Goal: Transaction & Acquisition: Book appointment/travel/reservation

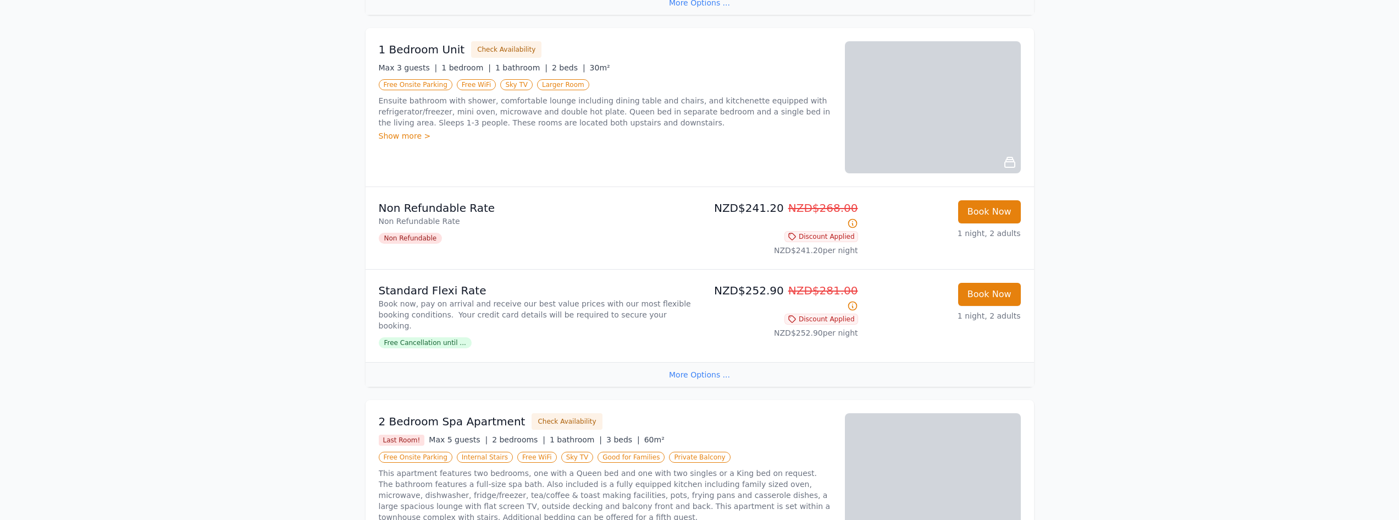
scroll to position [1374, 0]
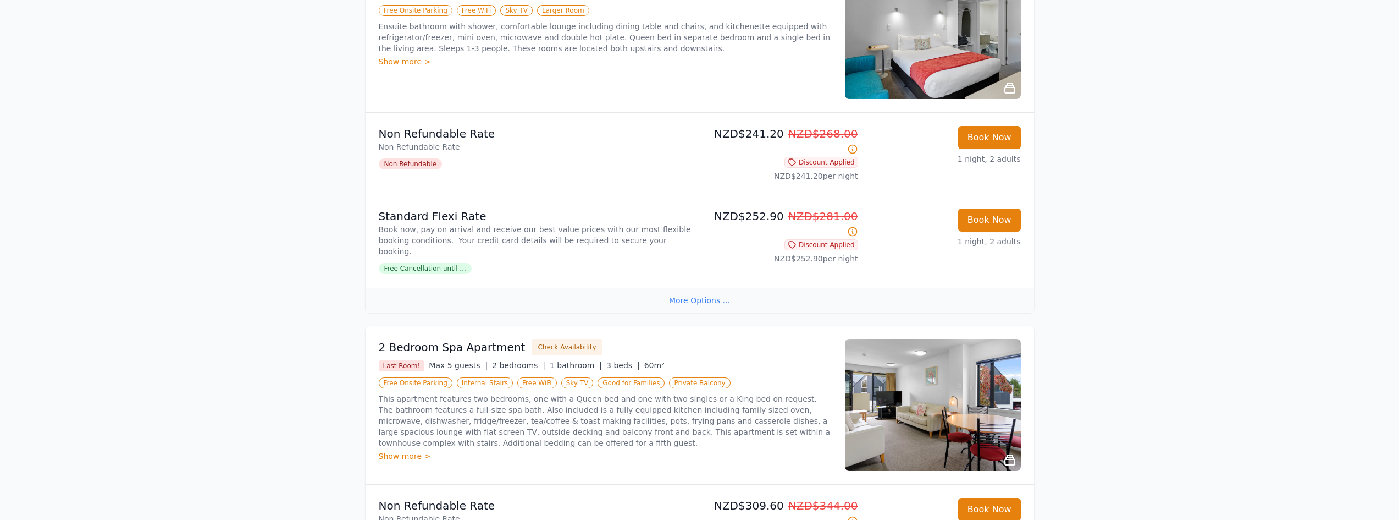
click at [914, 339] on img at bounding box center [933, 405] width 176 height 132
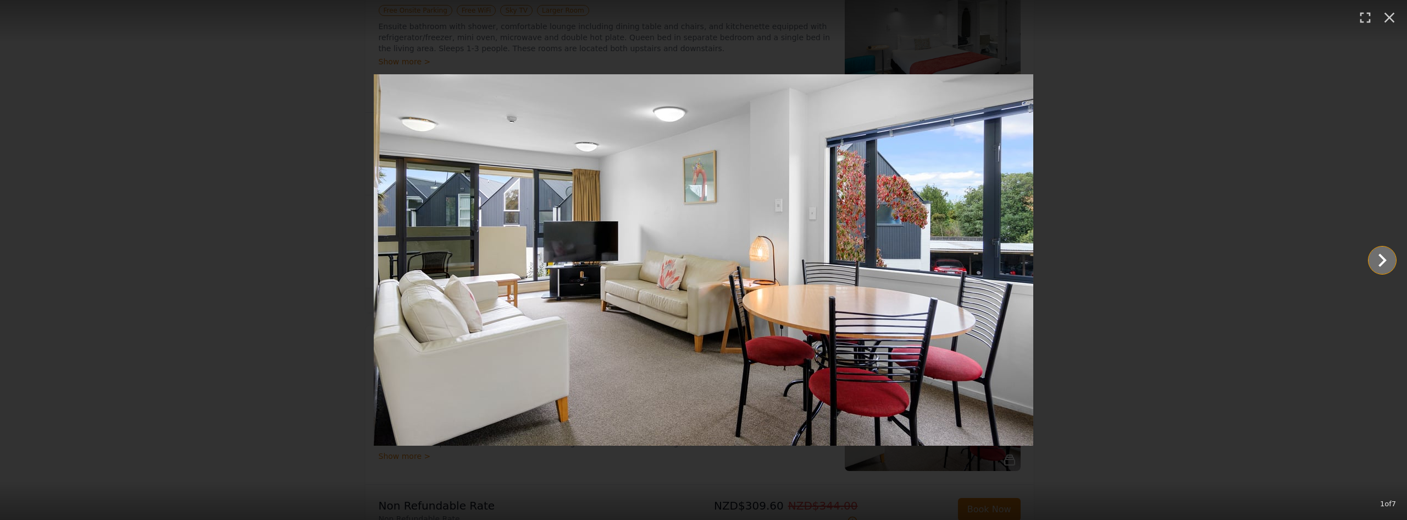
click at [1384, 259] on icon "Show slide 2 of 7" at bounding box center [1383, 259] width 8 height 13
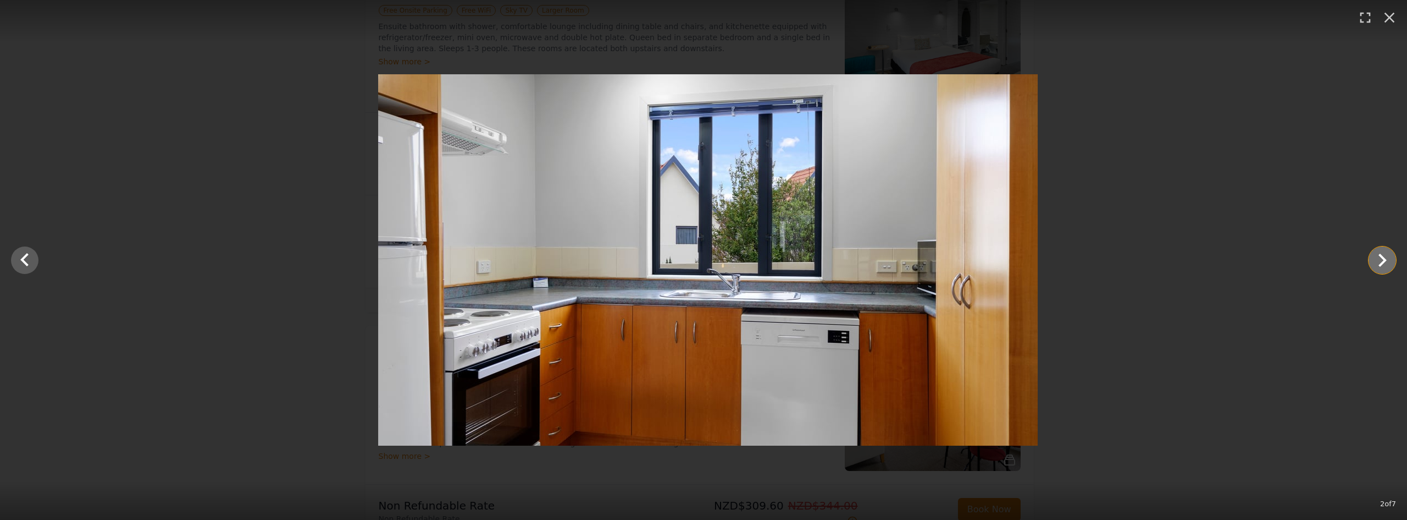
click at [1384, 259] on icon "Show slide 3 of 7" at bounding box center [1383, 259] width 8 height 13
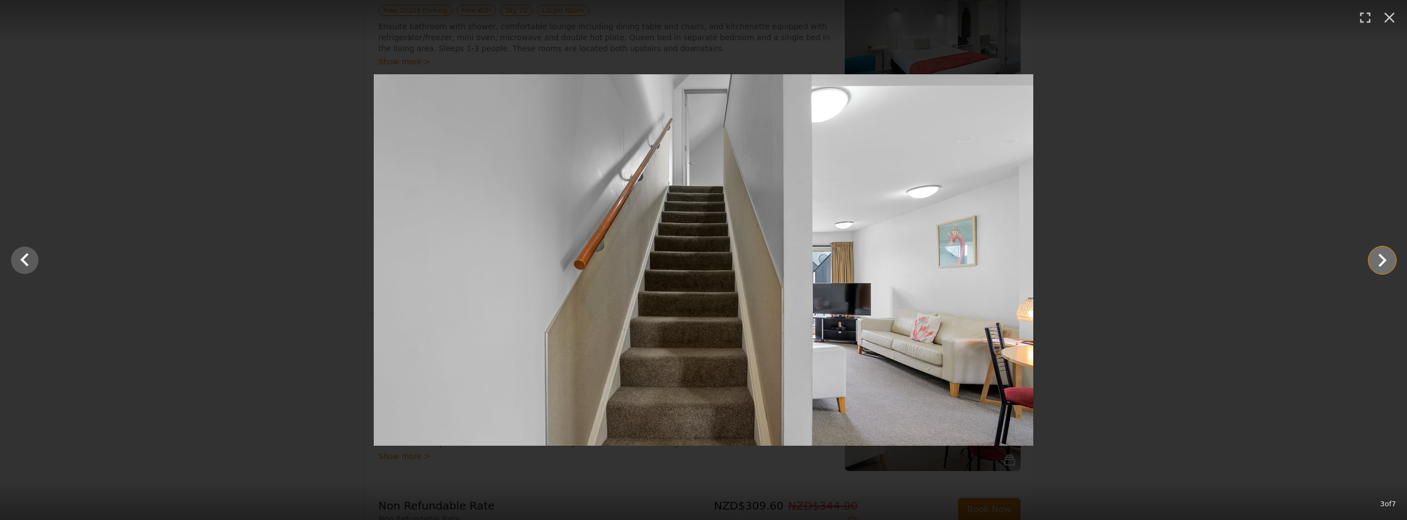
click at [1384, 259] on icon "Show slide 4 of 7" at bounding box center [1383, 259] width 8 height 13
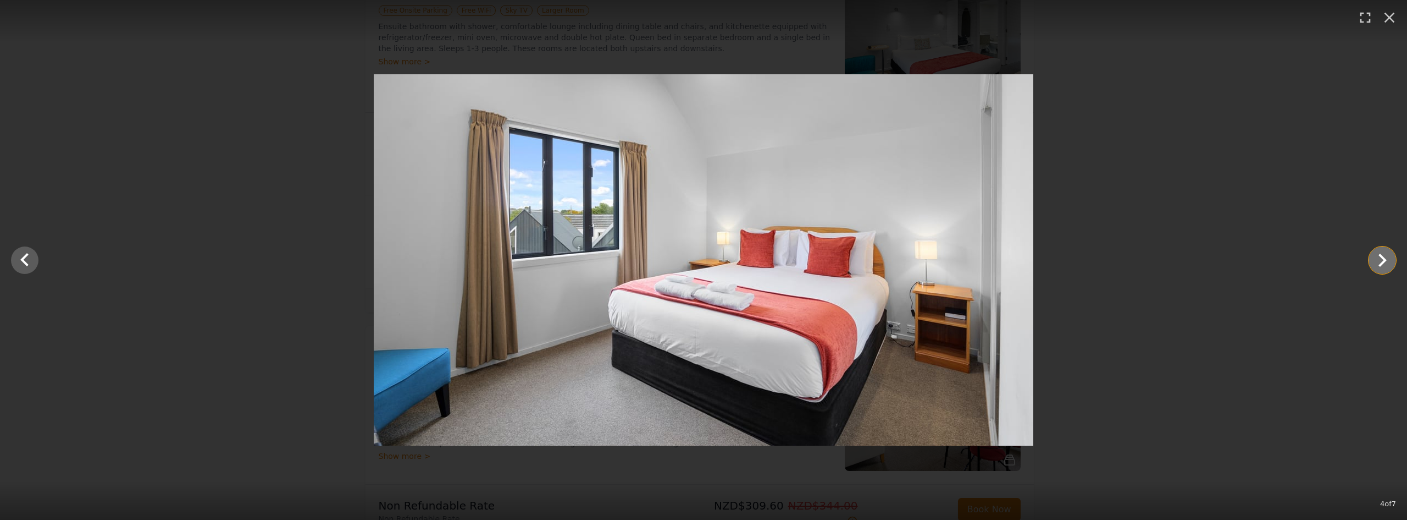
click at [1384, 259] on icon "Show slide 5 of 7" at bounding box center [1383, 259] width 8 height 13
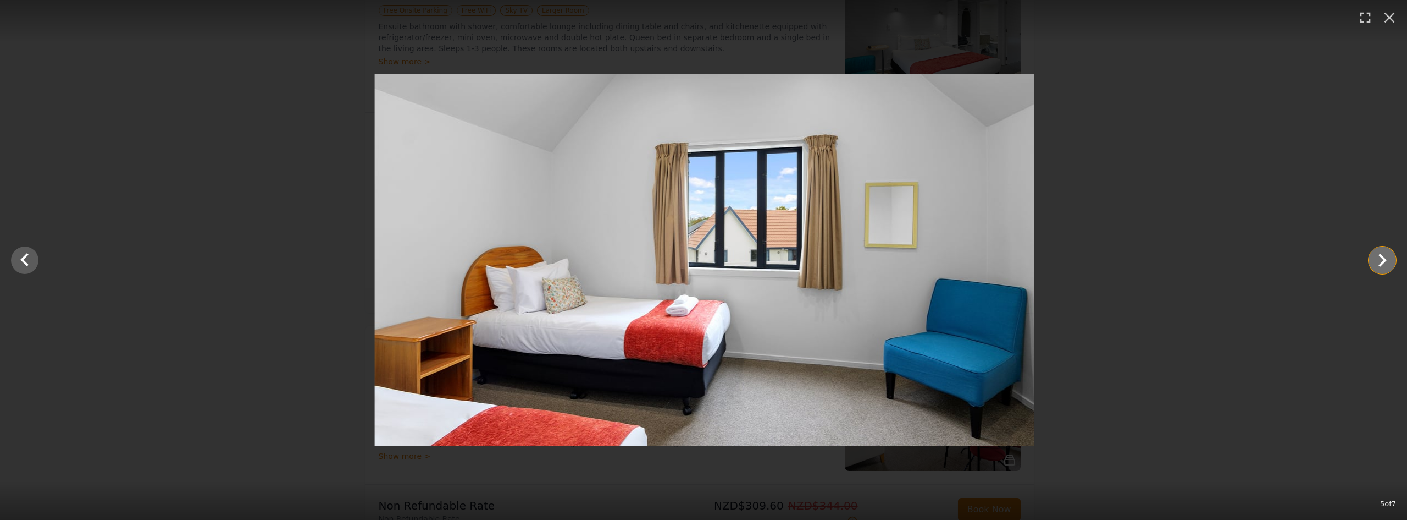
click at [1384, 259] on icon "Show slide 6 of 7" at bounding box center [1383, 259] width 8 height 13
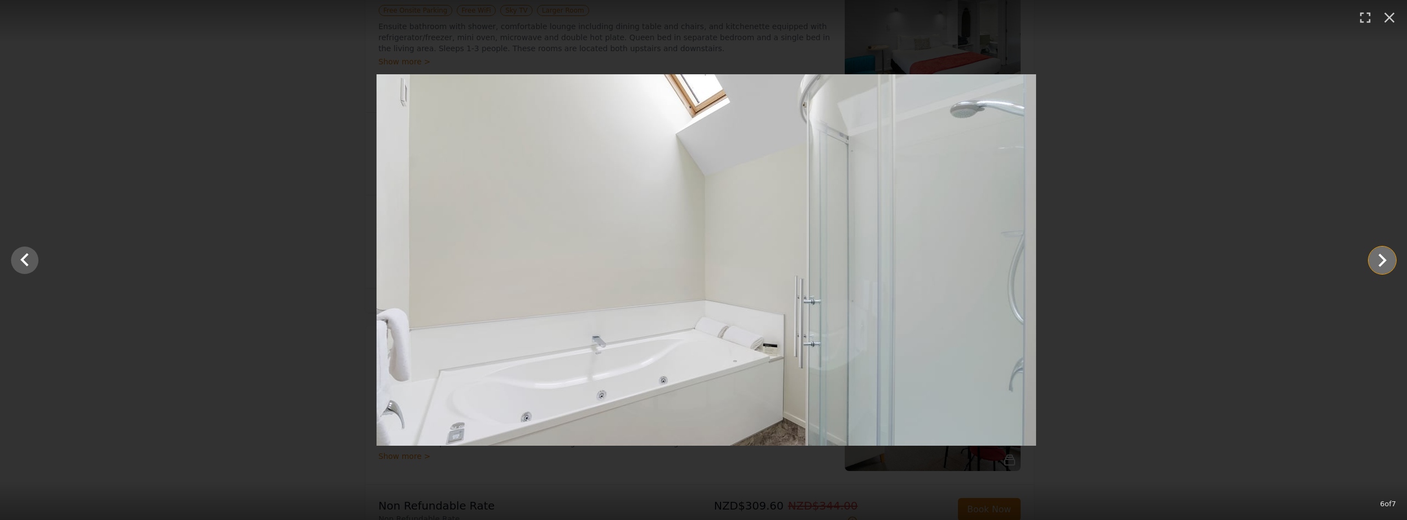
click at [1384, 259] on icon "Show slide 7 of 7" at bounding box center [1383, 259] width 8 height 13
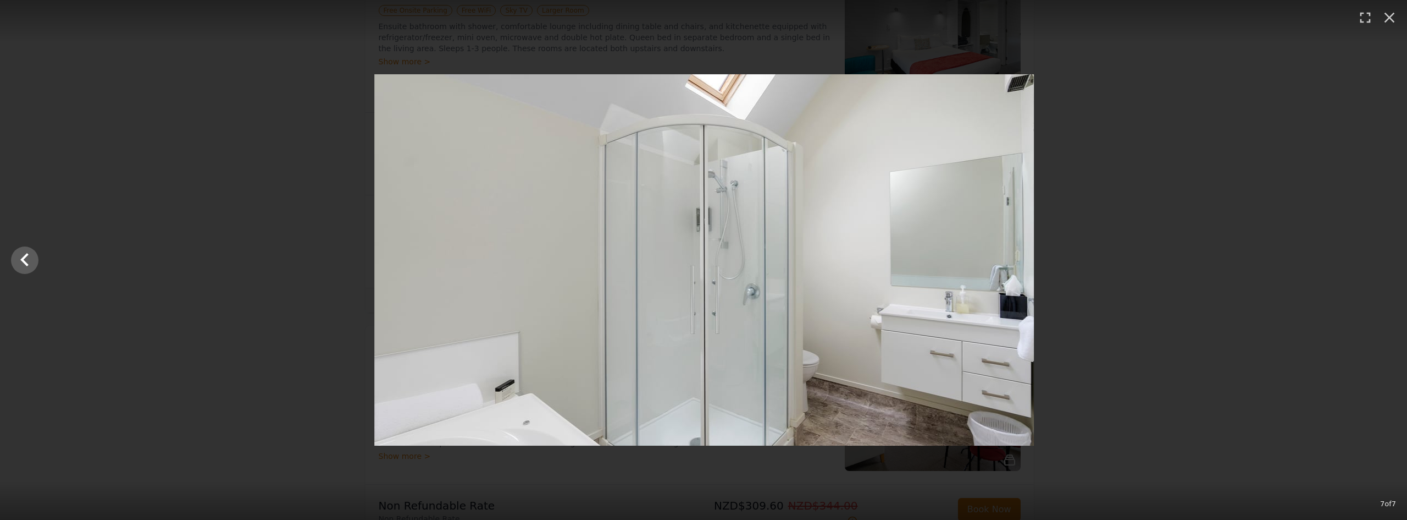
click at [1384, 259] on div at bounding box center [704, 259] width 1407 height 371
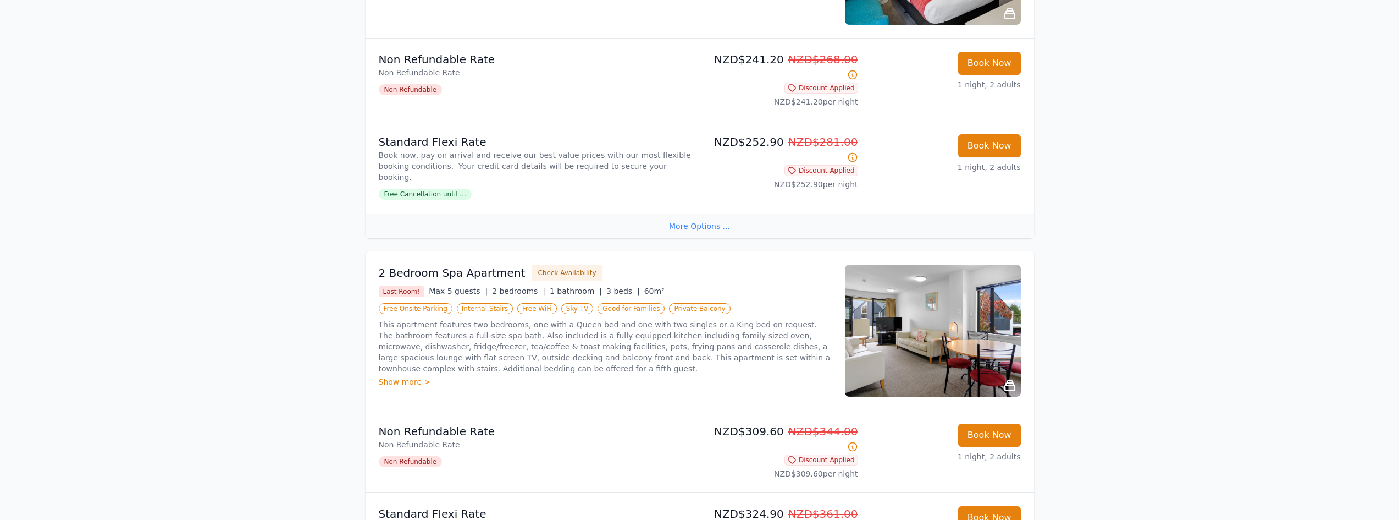
scroll to position [1429, 0]
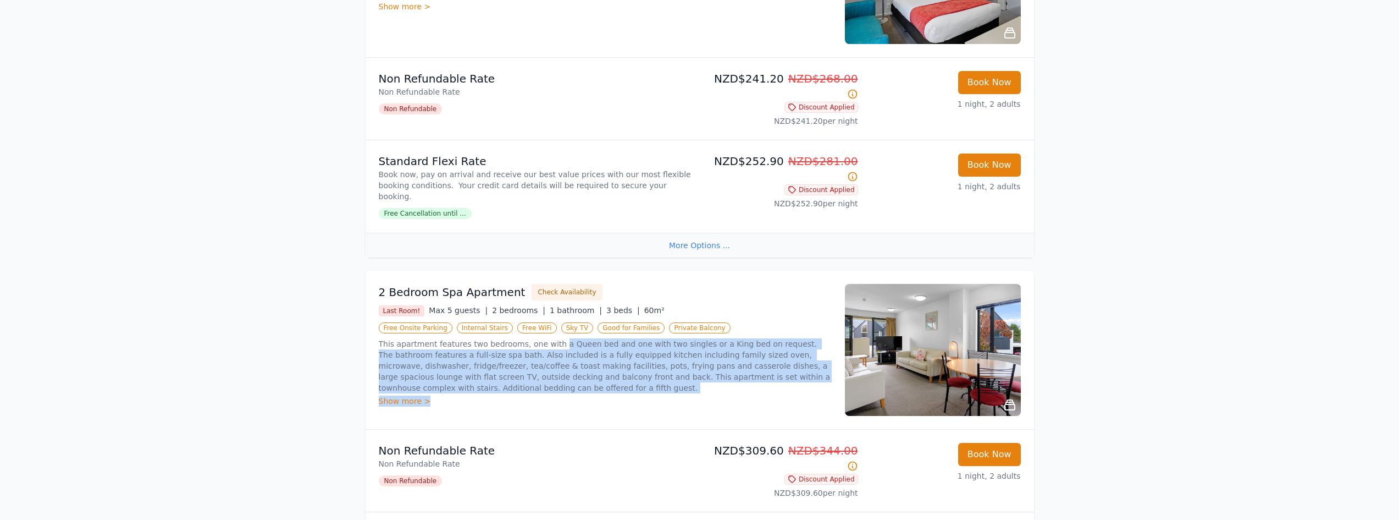
drag, startPoint x: 546, startPoint y: 253, endPoint x: 554, endPoint y: 303, distance: 51.2
click at [554, 338] on div "This apartment features two bedrooms, one with a Queen bed and one with two sin…" at bounding box center [605, 372] width 453 height 68
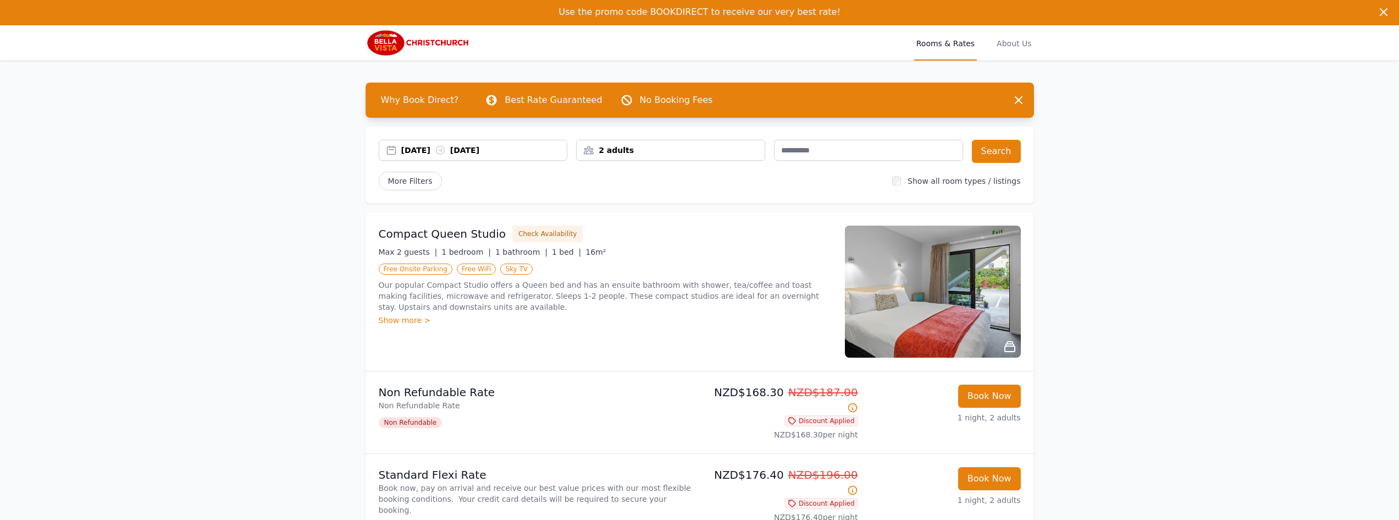
scroll to position [0, 0]
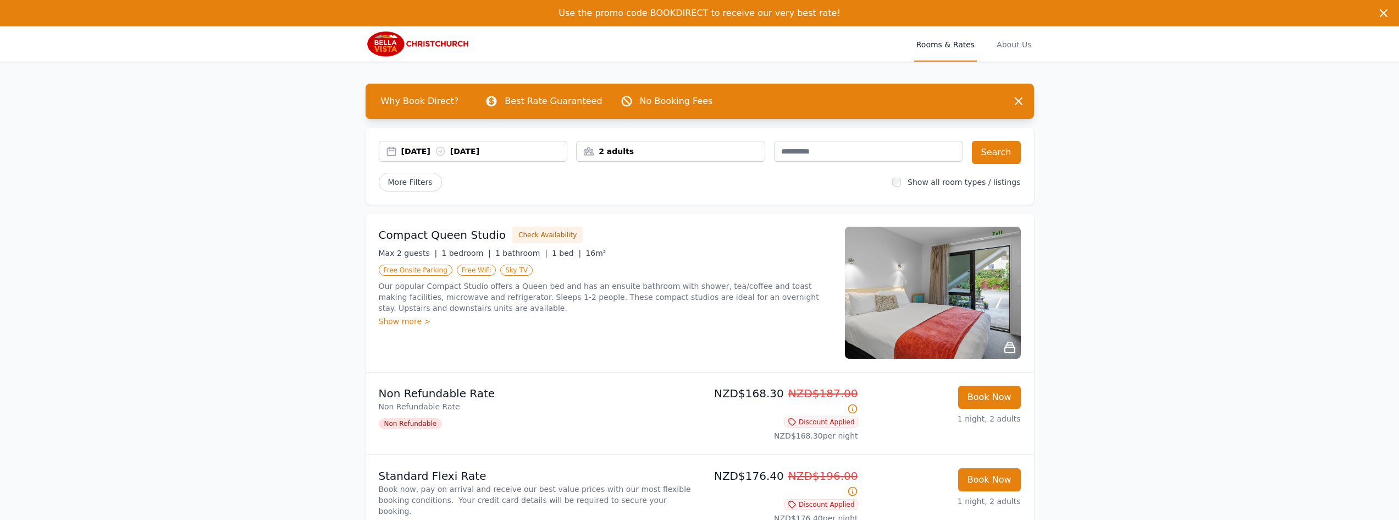
click at [884, 302] on img at bounding box center [933, 293] width 176 height 132
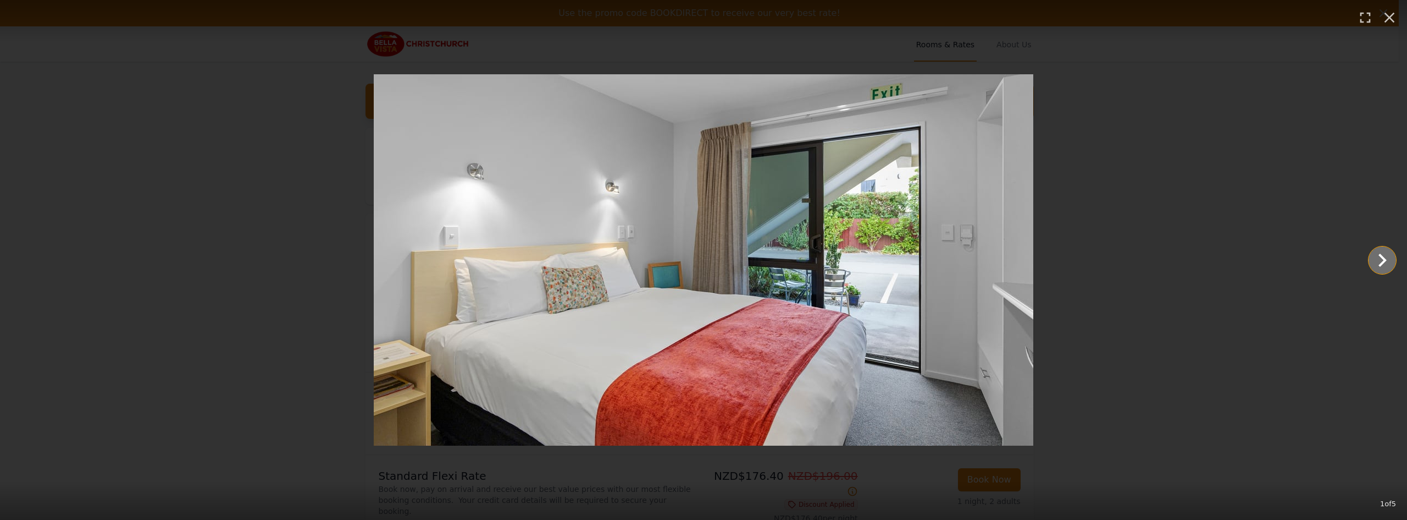
click at [1391, 258] on icon "Show slide 2 of 5" at bounding box center [1383, 260] width 26 height 26
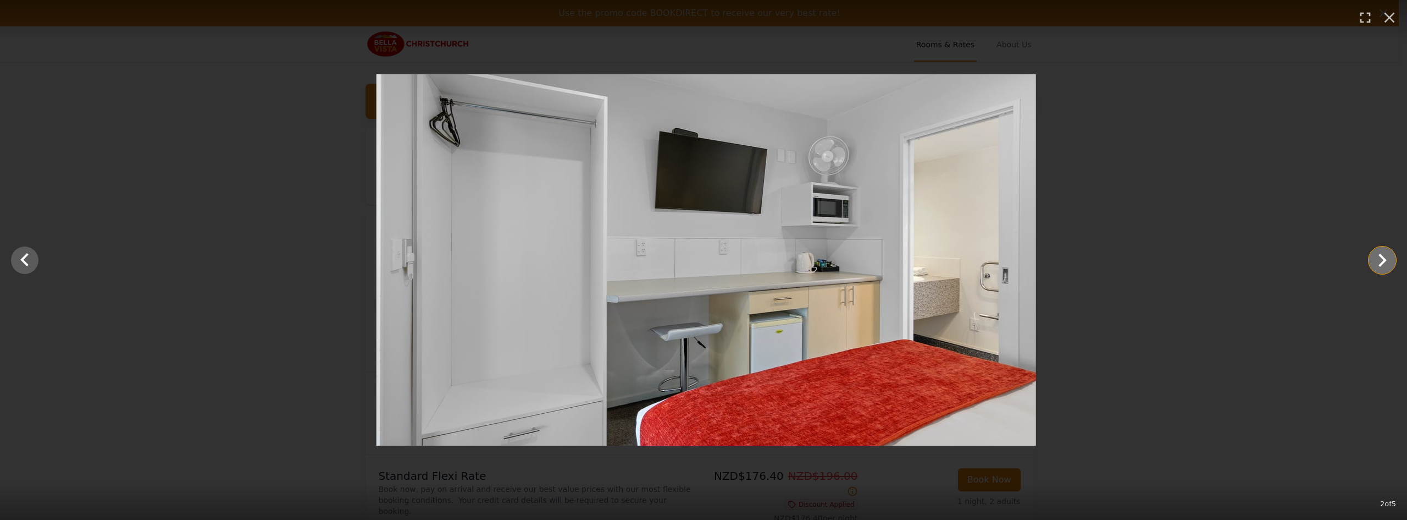
click at [1391, 259] on icon "Show slide 3 of 5" at bounding box center [1383, 260] width 26 height 26
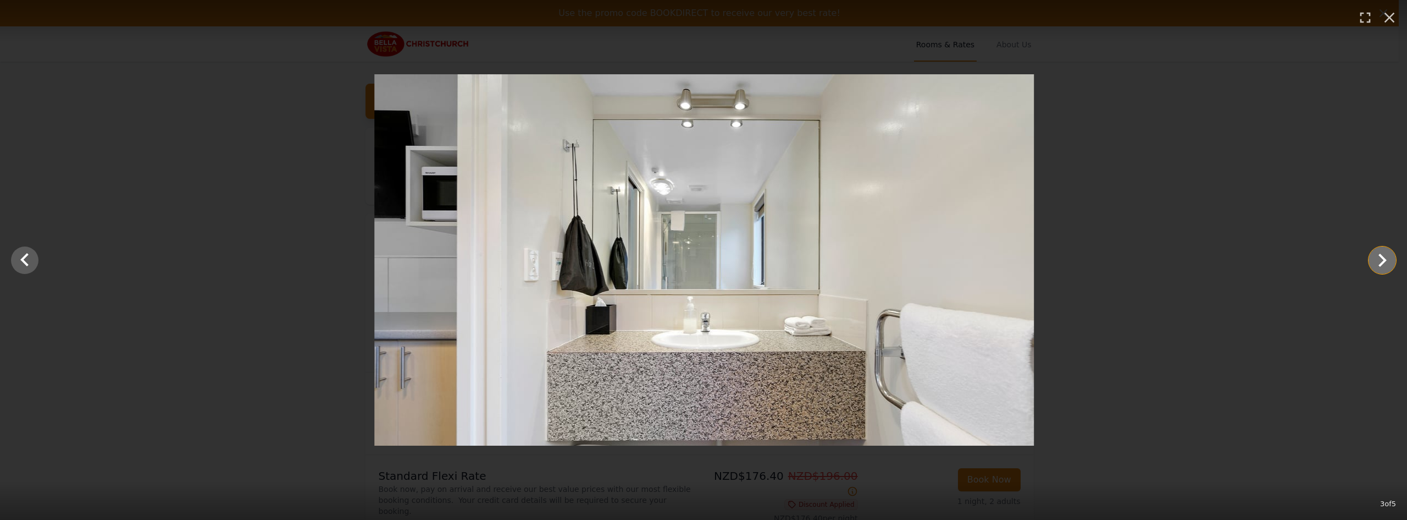
click at [1391, 259] on icon "Show slide 4 of 5" at bounding box center [1383, 260] width 26 height 26
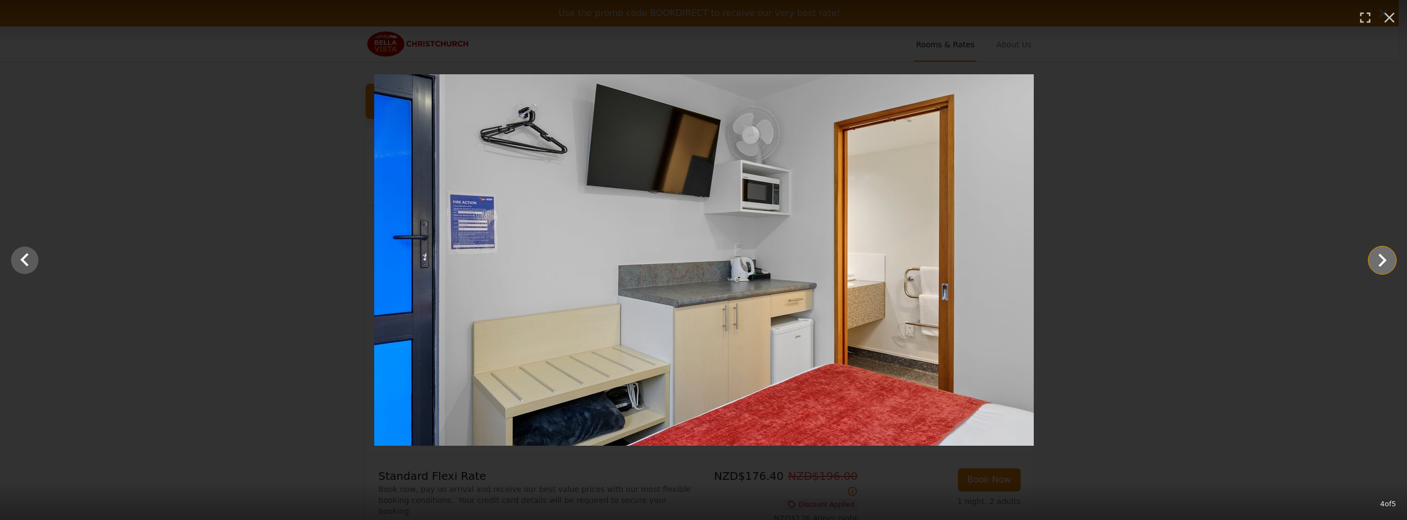
click at [1391, 259] on icon "Show slide 5 of 5" at bounding box center [1383, 260] width 26 height 26
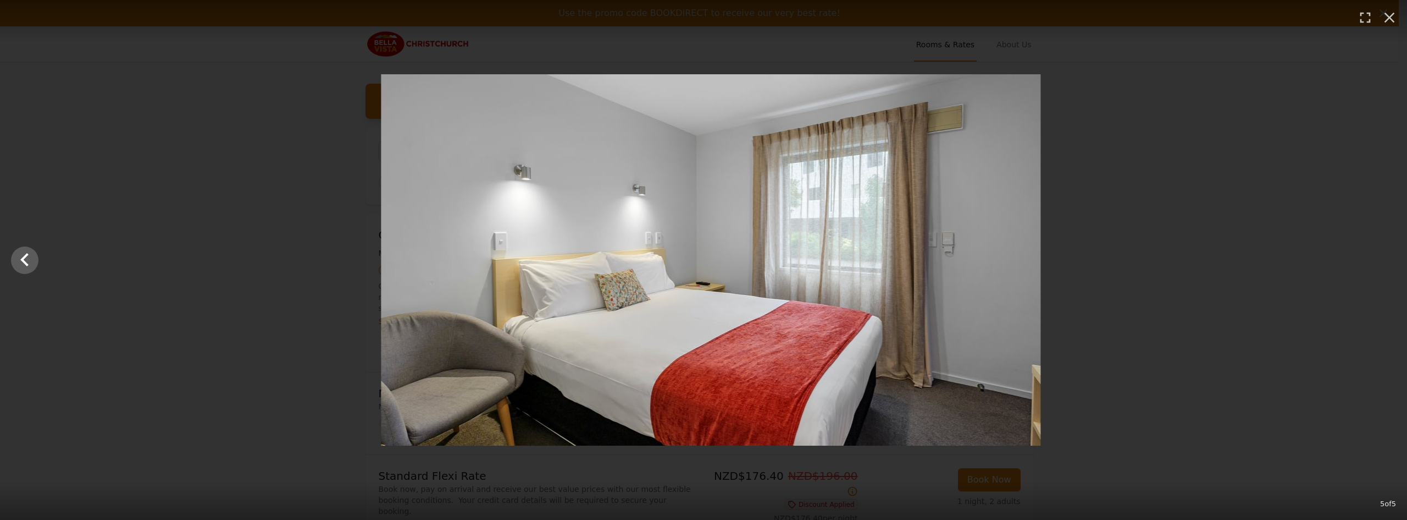
click at [1391, 259] on div at bounding box center [710, 259] width 1407 height 371
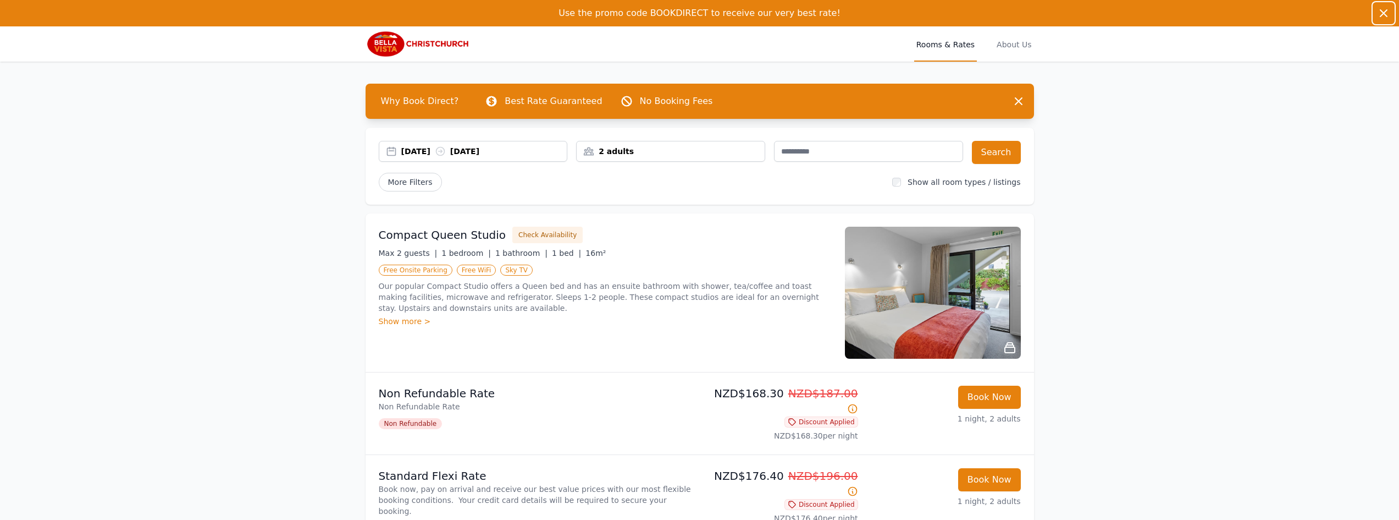
click at [1384, 10] on icon "button" at bounding box center [1383, 13] width 13 height 13
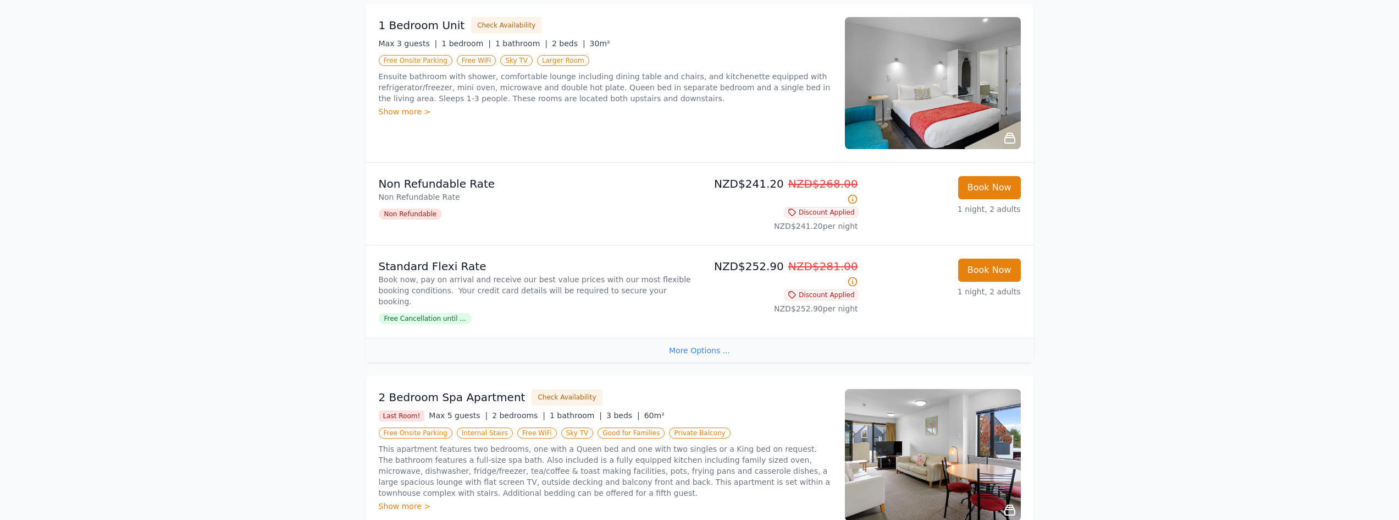
scroll to position [1296, 0]
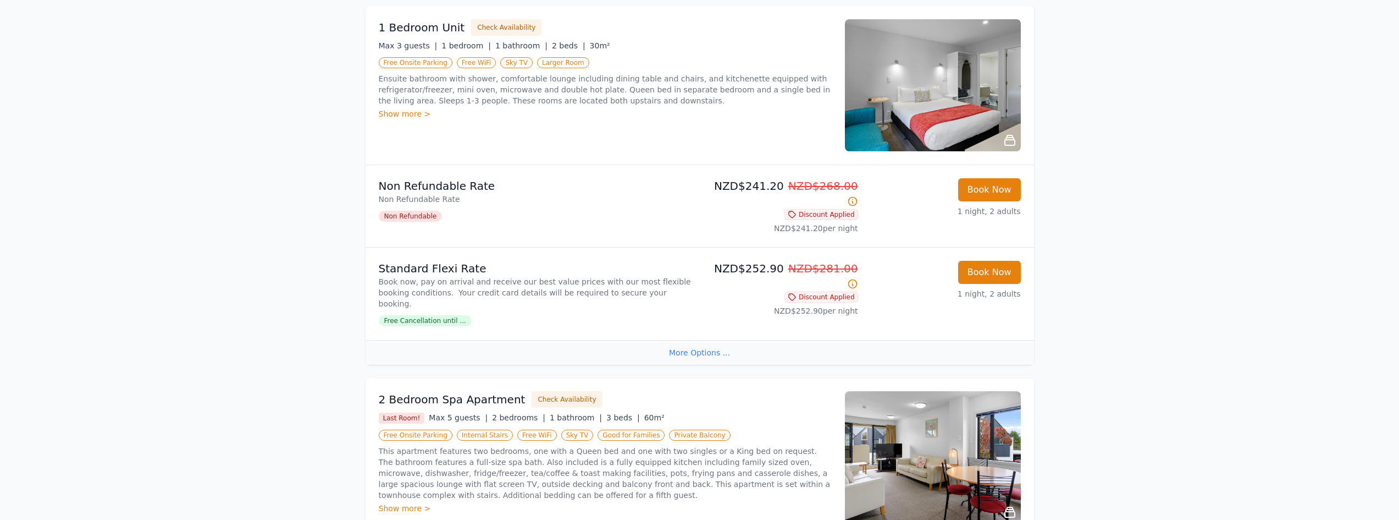
click at [960, 391] on img at bounding box center [933, 457] width 176 height 132
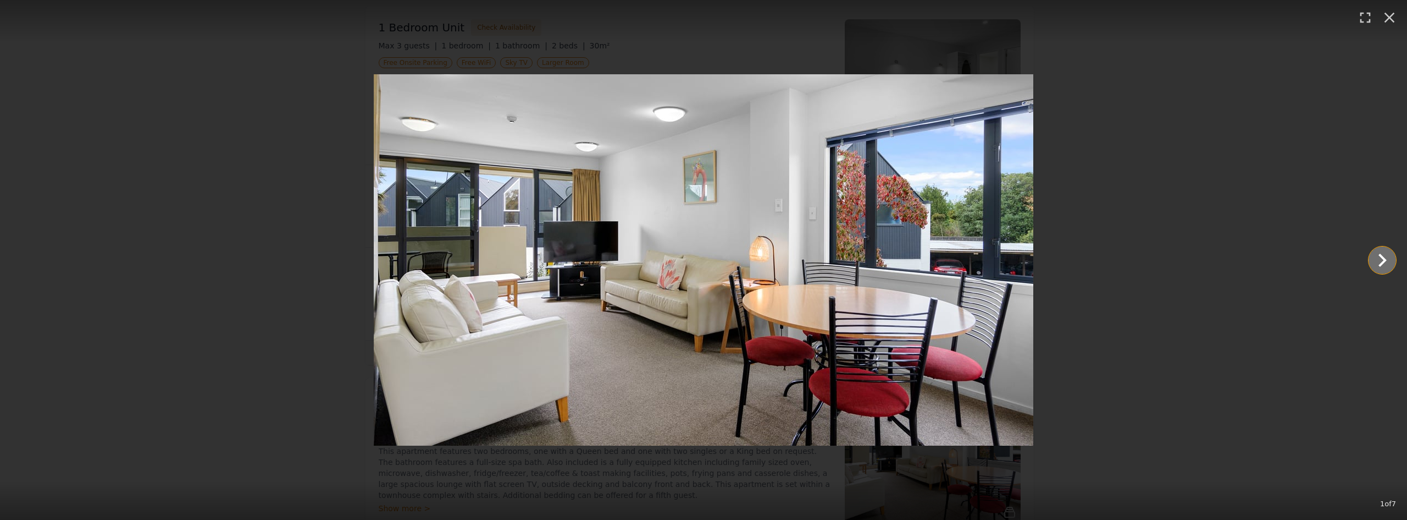
click at [1387, 255] on icon "Show slide 2 of 7" at bounding box center [1383, 260] width 26 height 26
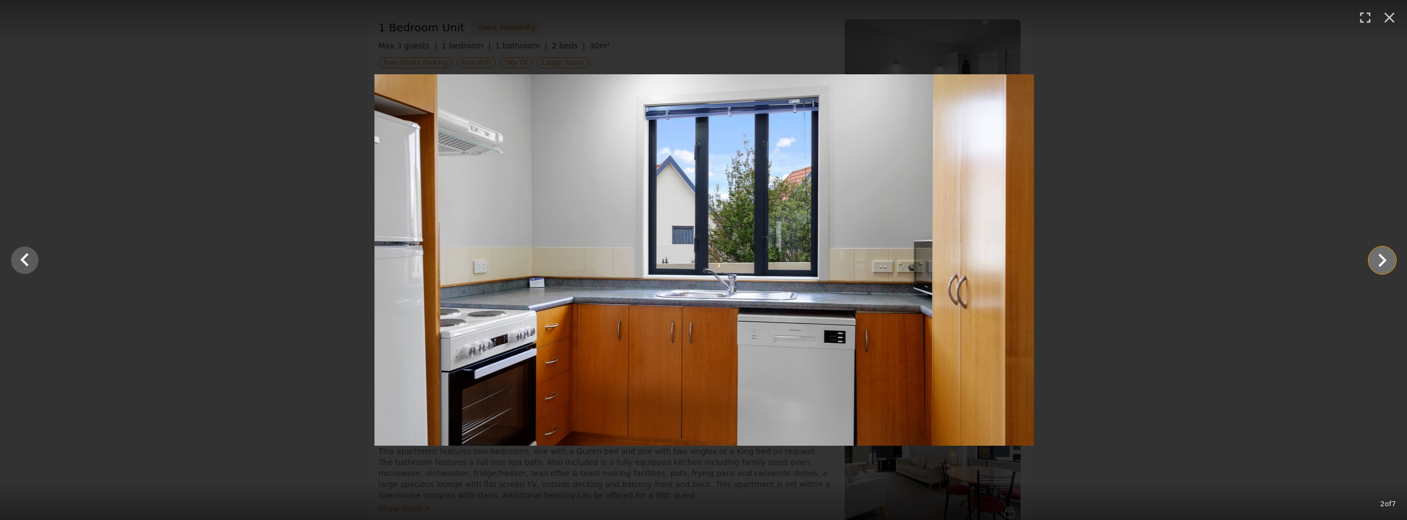
click at [1387, 255] on icon "Show slide 3 of 7" at bounding box center [1383, 260] width 26 height 26
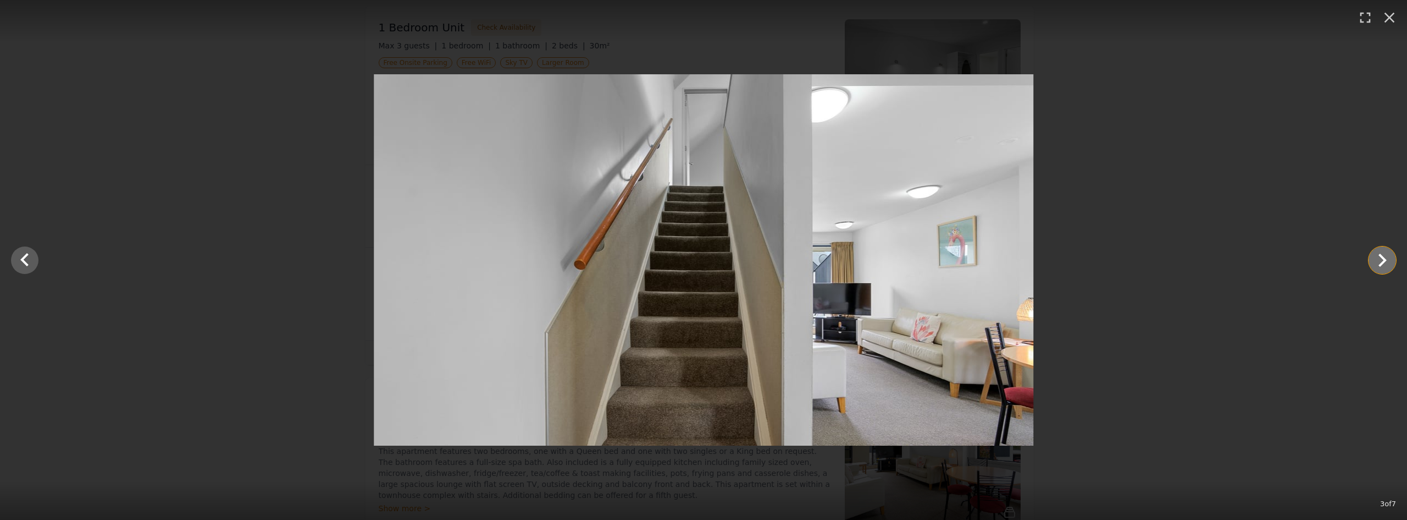
click at [1387, 255] on icon "Show slide 4 of 7" at bounding box center [1383, 260] width 26 height 26
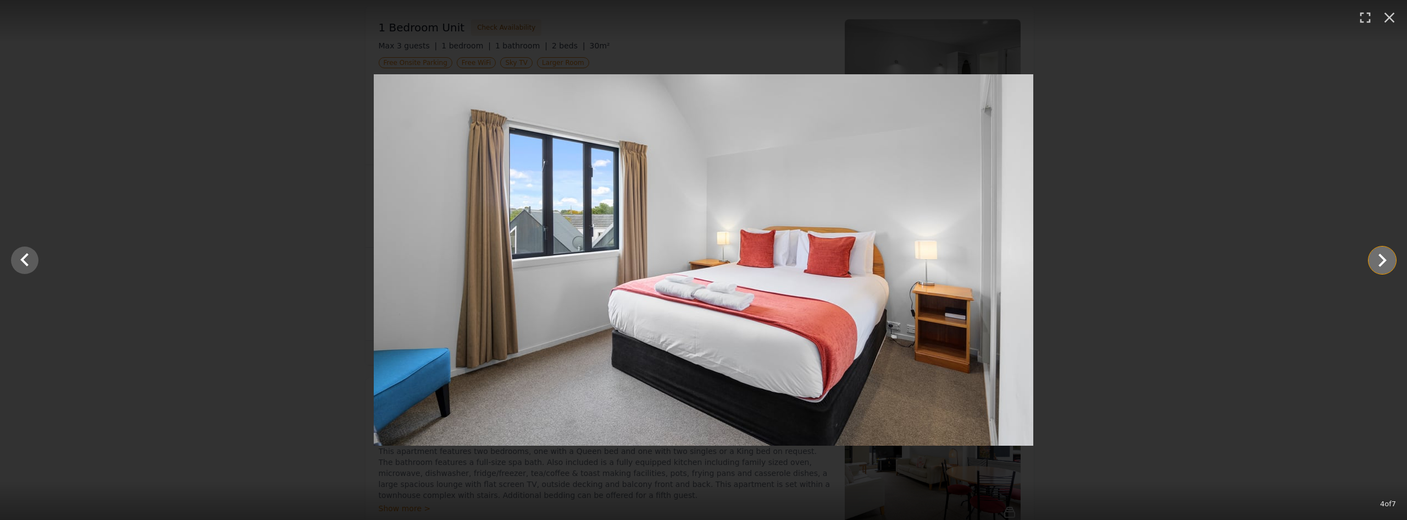
click at [1387, 255] on icon "Show slide 5 of 7" at bounding box center [1383, 260] width 26 height 26
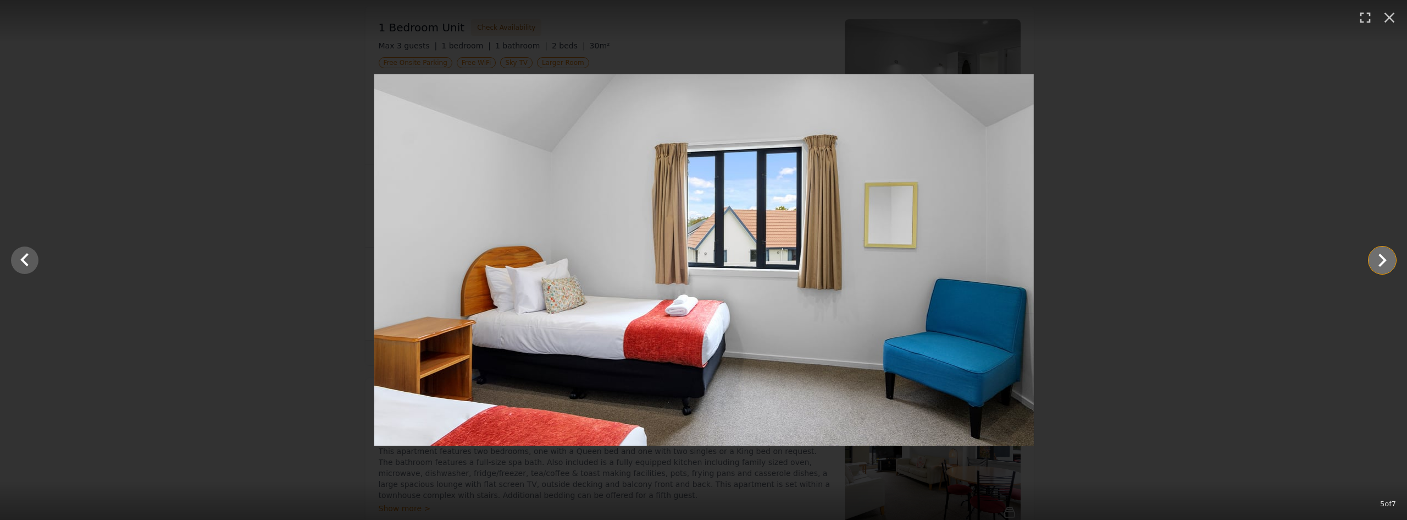
click at [1386, 256] on icon "Show slide 6 of 7" at bounding box center [1383, 260] width 26 height 26
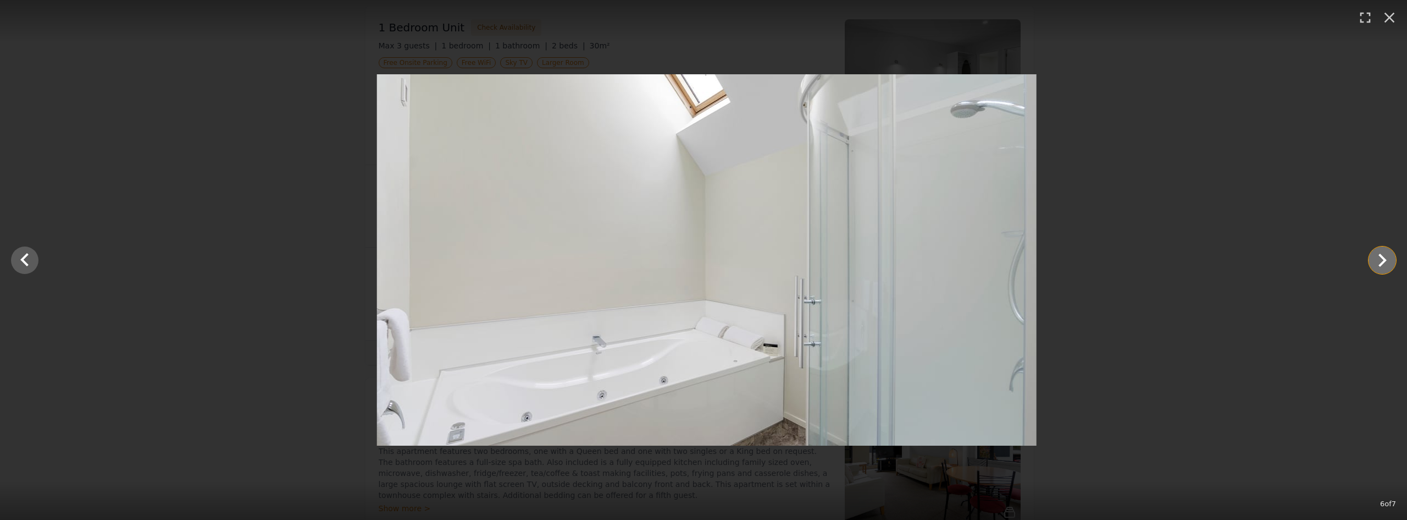
click at [1386, 256] on icon "Show slide 7 of 7" at bounding box center [1383, 260] width 26 height 26
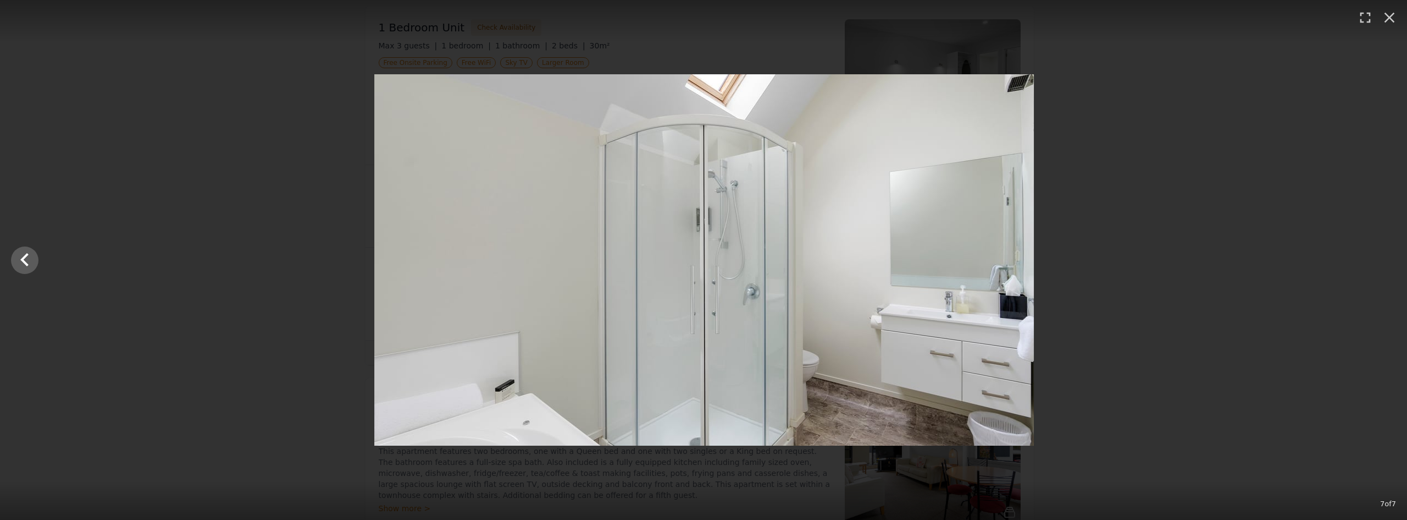
click at [1386, 256] on div at bounding box center [704, 259] width 1407 height 371
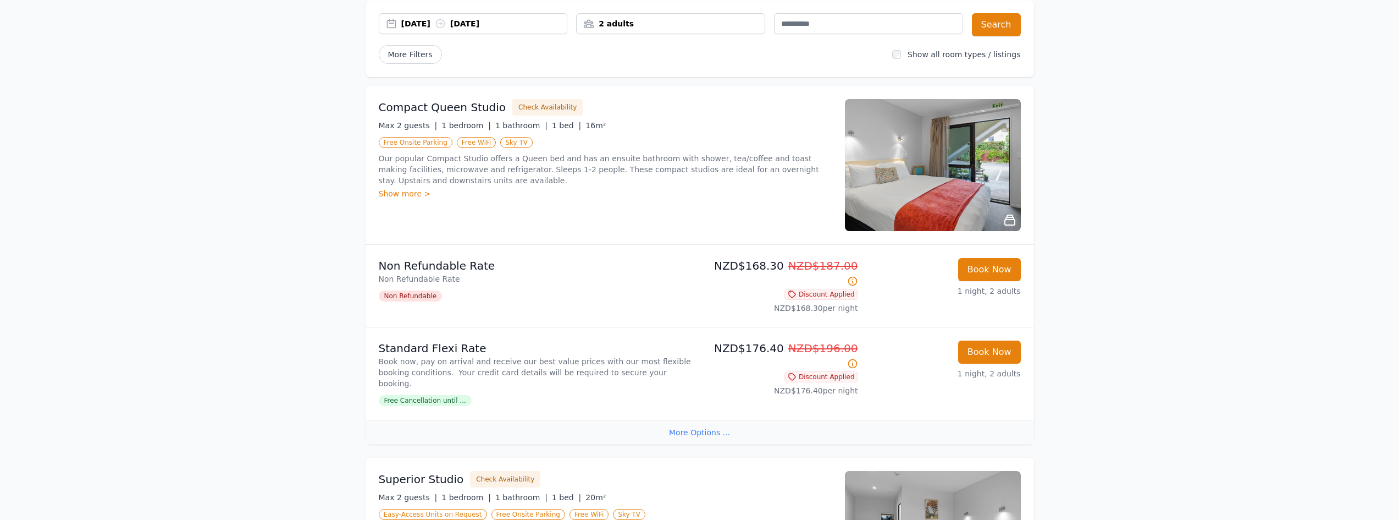
scroll to position [0, 0]
